Goal: Task Accomplishment & Management: Manage account settings

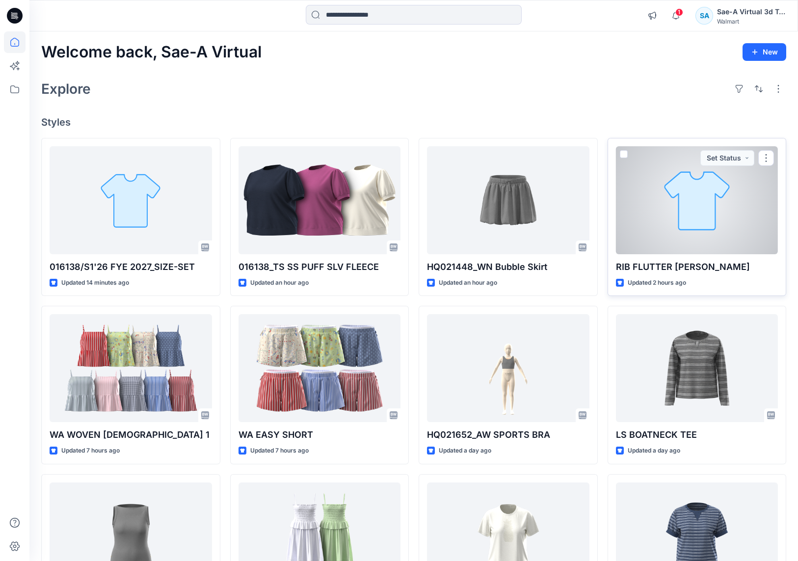
click at [656, 246] on div at bounding box center [697, 200] width 162 height 108
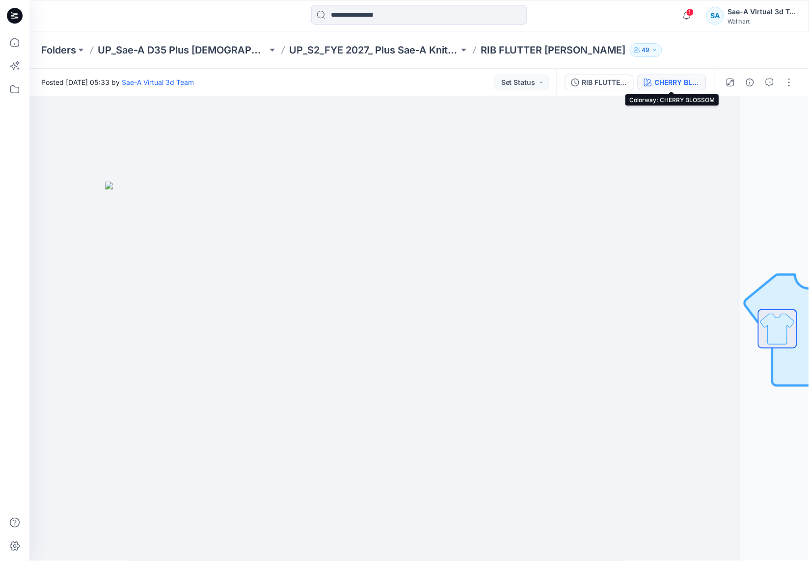
click at [657, 80] on div "CHERRY BLOSSOM" at bounding box center [677, 82] width 45 height 11
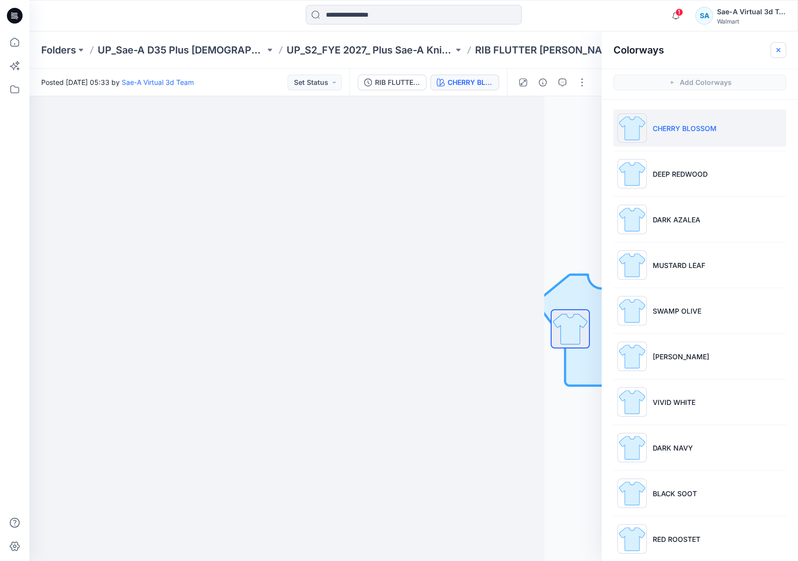
click at [778, 46] on icon "button" at bounding box center [779, 50] width 8 height 8
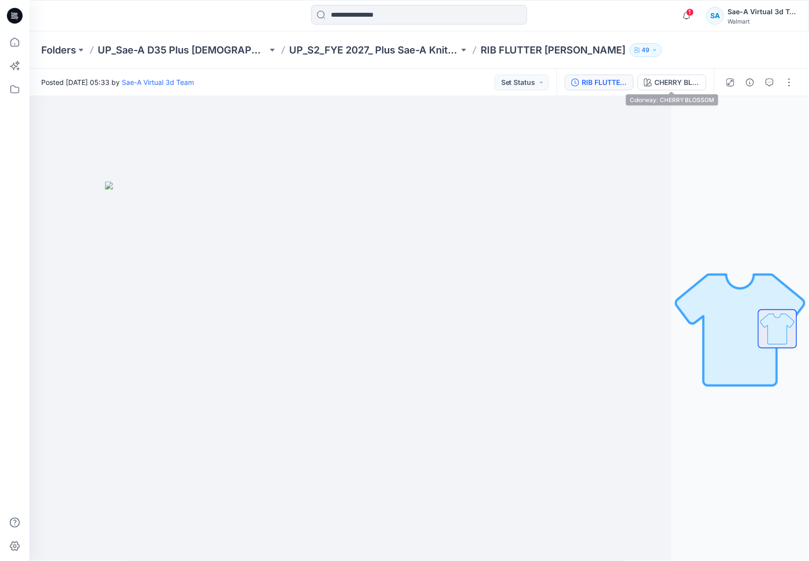
click at [616, 86] on div "RIB FLUTTER HENLEY_REV2_colors" at bounding box center [604, 82] width 45 height 11
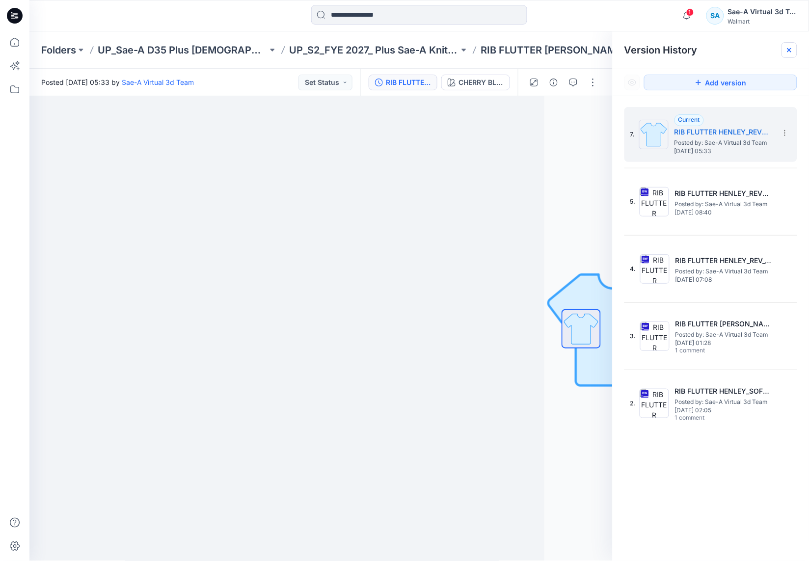
click at [785, 52] on icon at bounding box center [789, 50] width 8 height 8
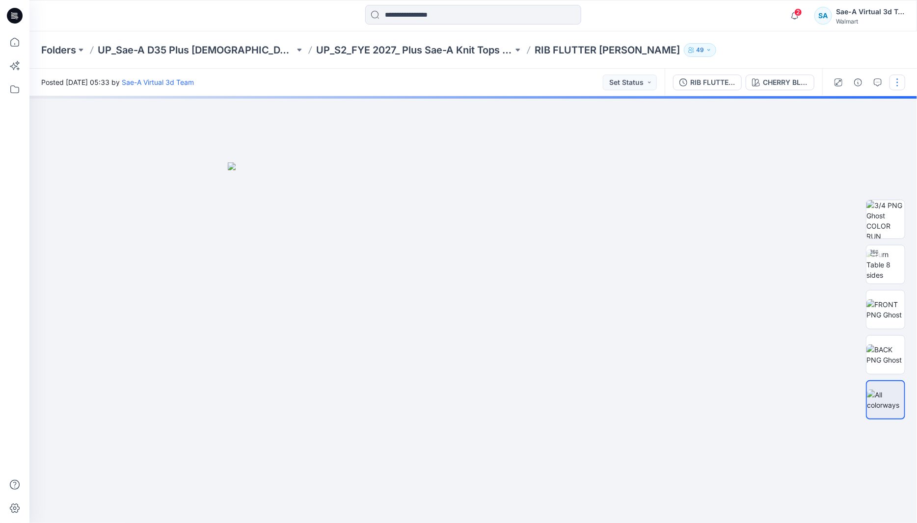
click at [897, 79] on button "button" at bounding box center [897, 83] width 16 height 16
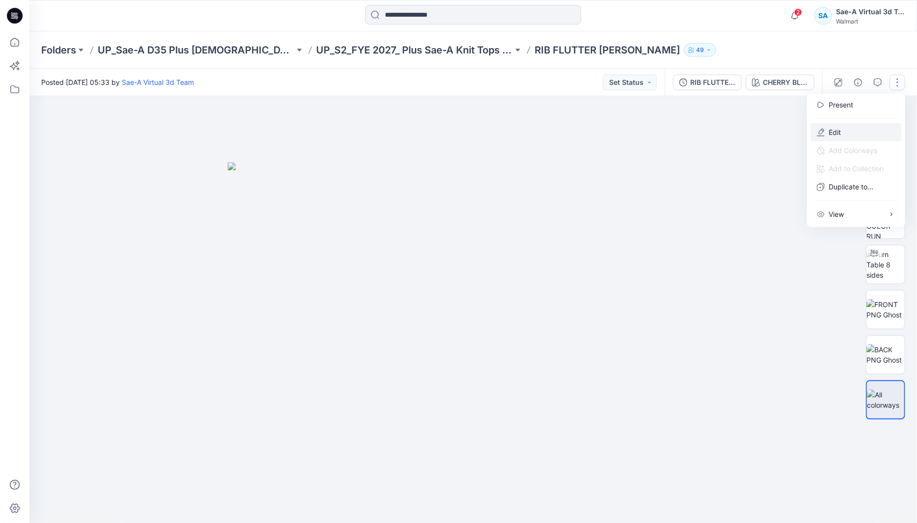
click at [841, 129] on button "Edit" at bounding box center [856, 132] width 90 height 18
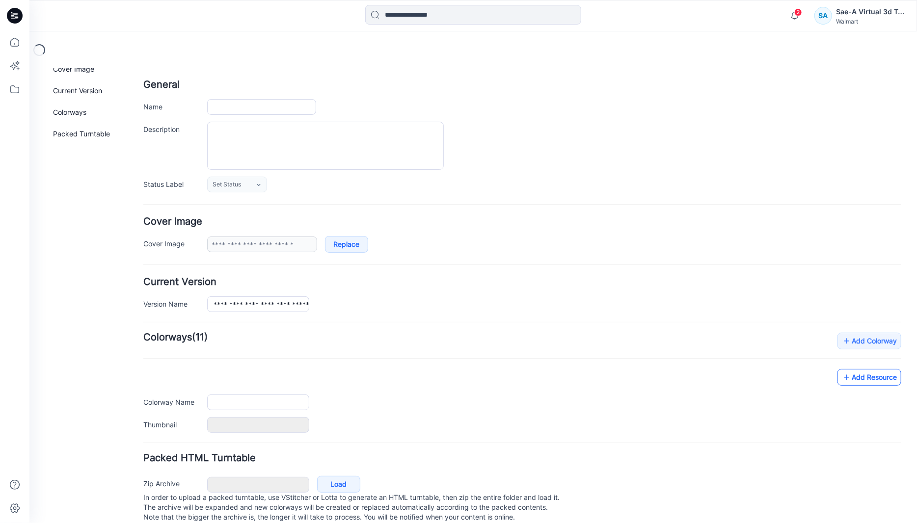
type input "**********"
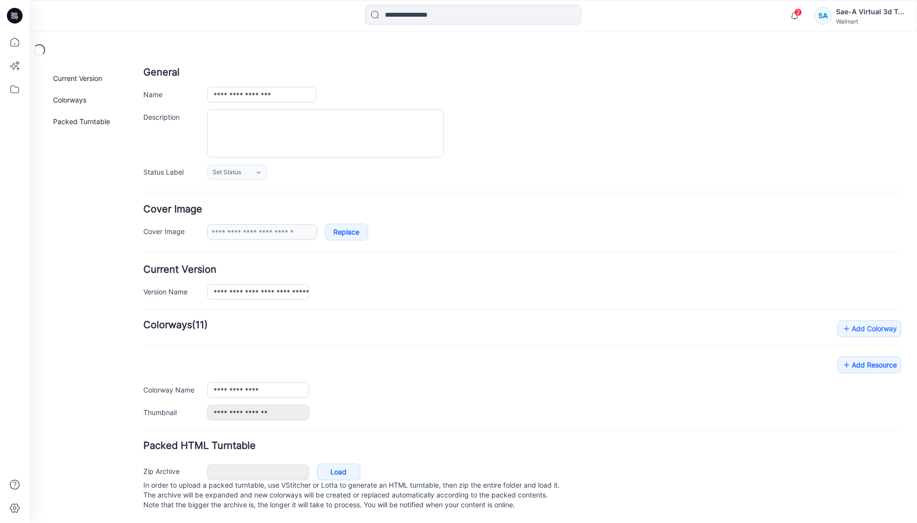
scroll to position [66, 0]
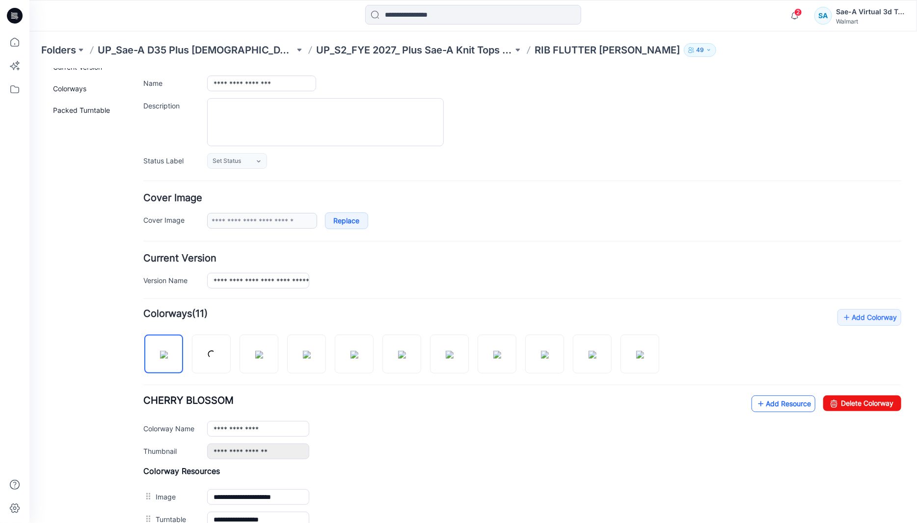
click at [768, 405] on link "Add Resource" at bounding box center [783, 403] width 64 height 17
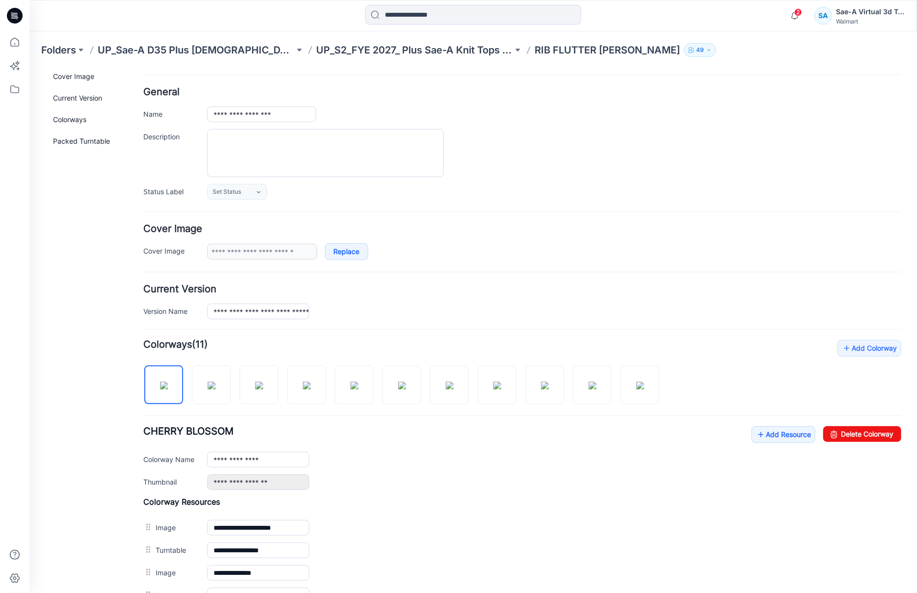
scroll to position [0, 0]
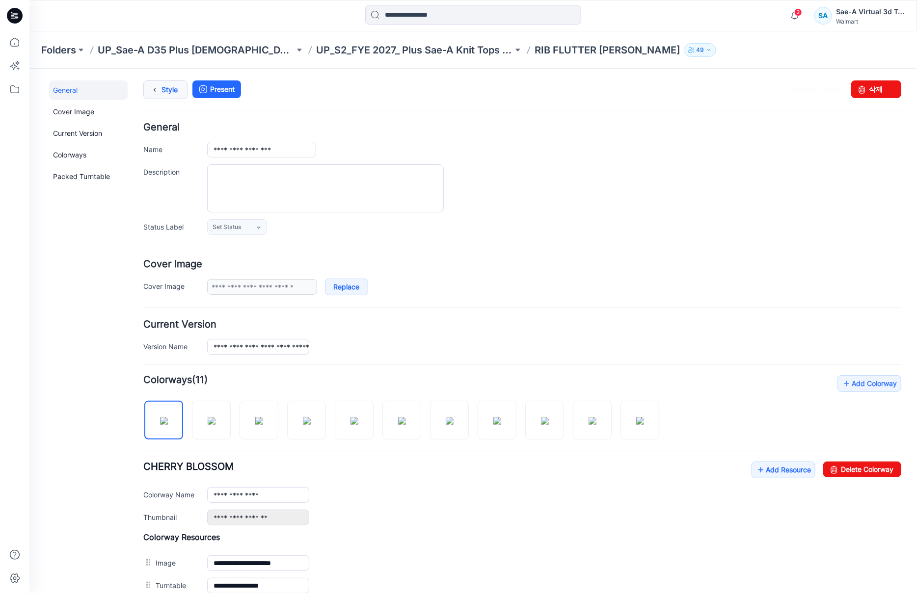
click at [143, 90] on link "Style" at bounding box center [165, 89] width 44 height 19
